Goal: Check status: Check status

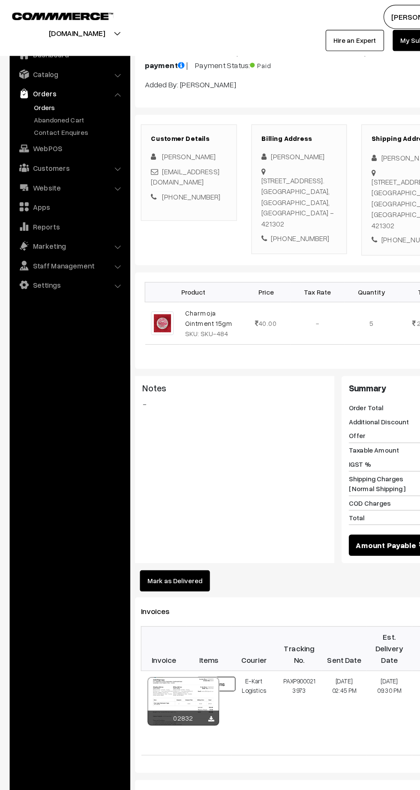
scroll to position [75, 0]
click at [41, 96] on link "Orders" at bounding box center [70, 95] width 85 height 9
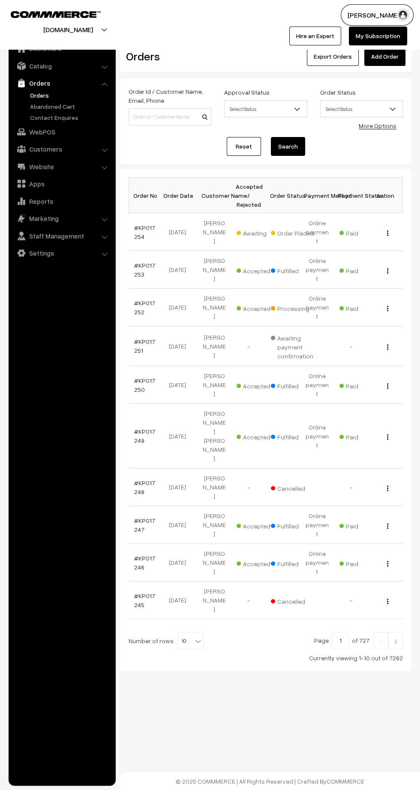
click at [138, 517] on link "#KP017247" at bounding box center [144, 525] width 21 height 16
